Goal: Browse casually

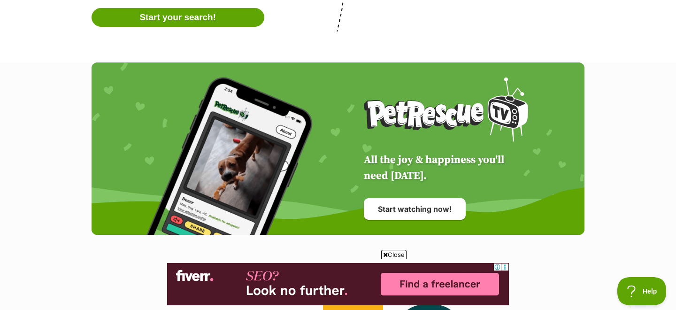
scroll to position [2038, 0]
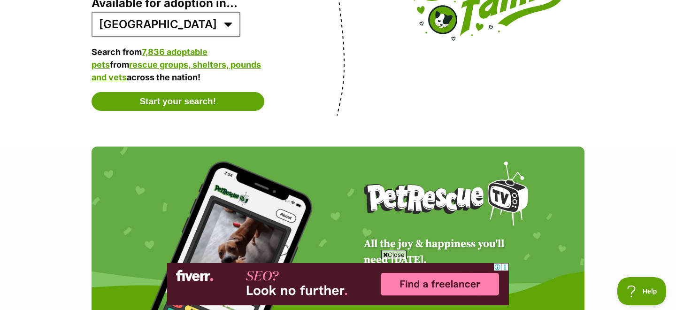
click at [393, 253] on span "Close" at bounding box center [393, 254] width 25 height 9
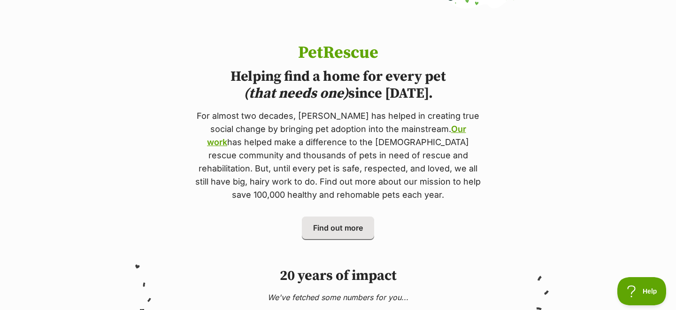
scroll to position [0, 0]
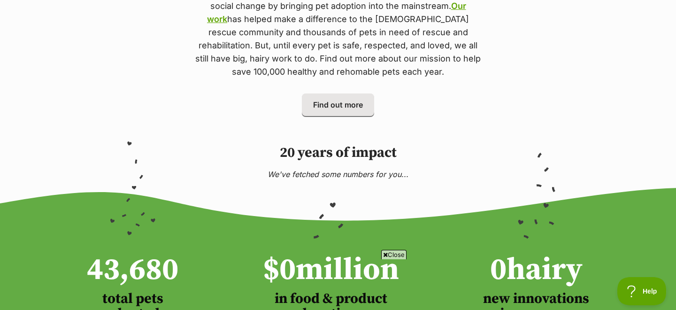
scroll to position [554, 0]
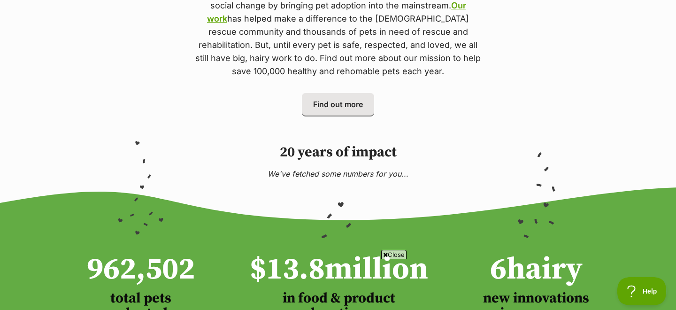
click at [388, 253] on span "Close" at bounding box center [393, 254] width 25 height 9
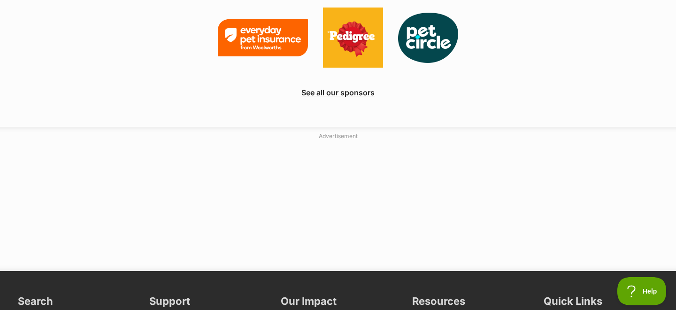
scroll to position [2411, 0]
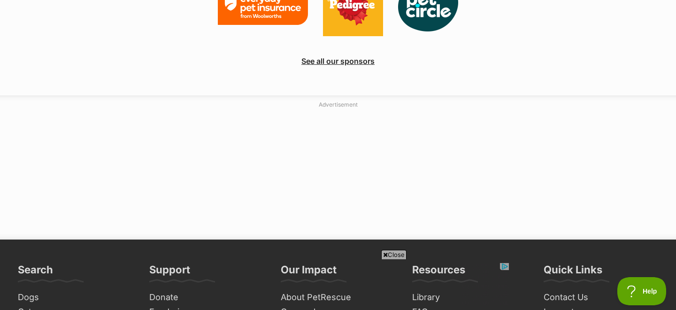
scroll to position [2447, 0]
